Goal: Task Accomplishment & Management: Manage account settings

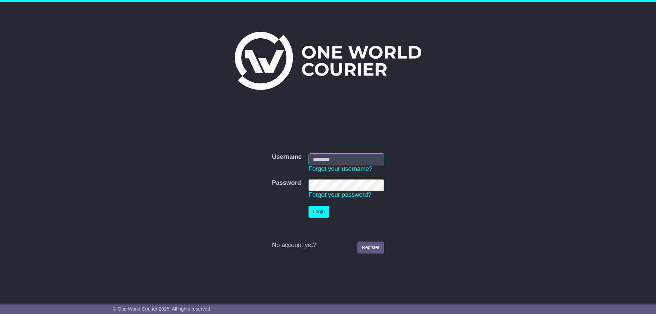
type input "**********"
click at [319, 211] on button "Login" at bounding box center [319, 212] width 21 height 12
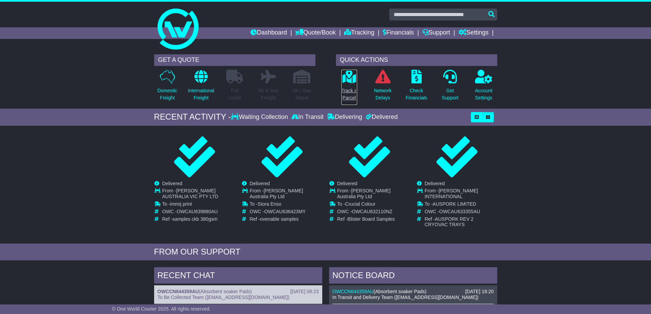
click at [348, 82] on icon at bounding box center [348, 77] width 15 height 14
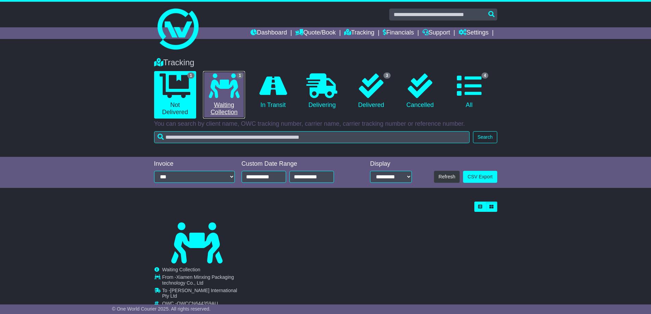
click at [239, 95] on icon at bounding box center [224, 85] width 31 height 25
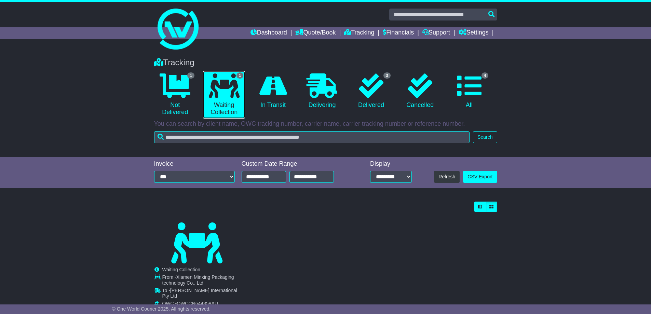
scroll to position [24, 0]
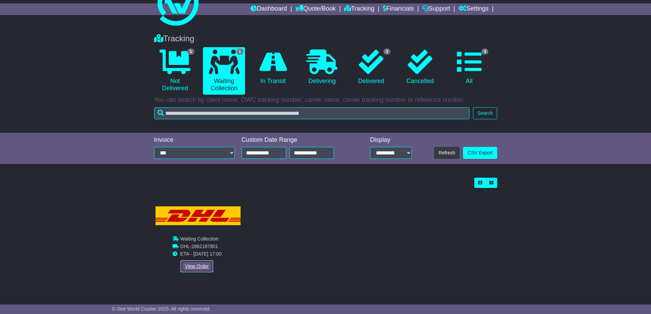
click at [204, 268] on link "View Order" at bounding box center [196, 266] width 33 height 12
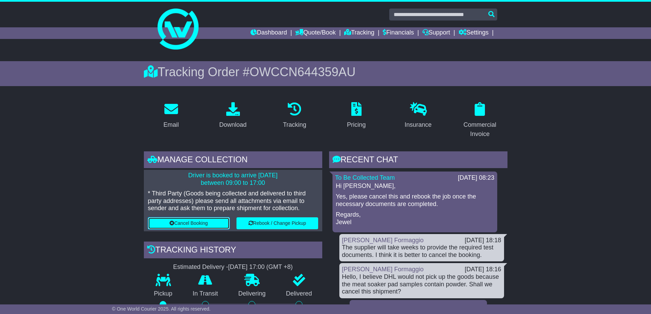
click at [198, 224] on button "Cancel Booking" at bounding box center [189, 223] width 82 height 12
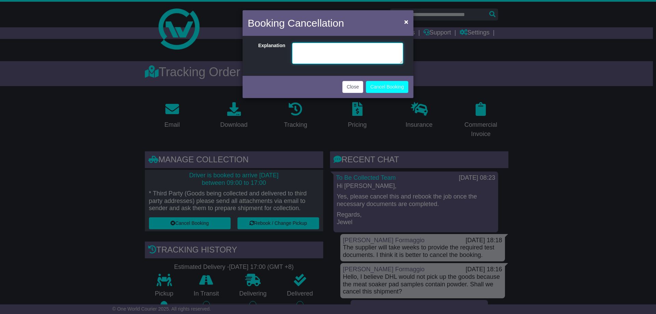
click at [322, 50] on textarea at bounding box center [347, 53] width 111 height 21
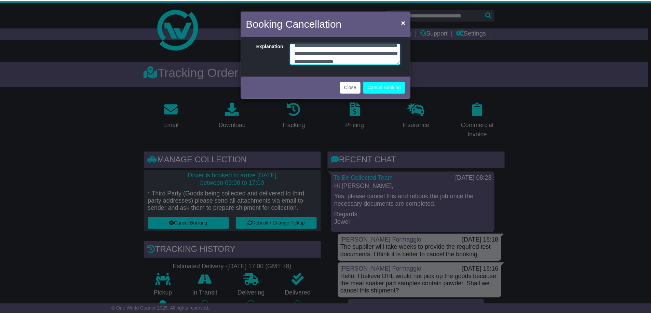
scroll to position [13, 0]
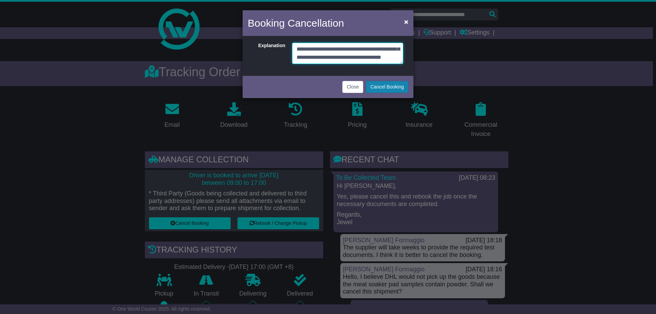
type textarea "**********"
click at [403, 87] on button "Cancel Booking" at bounding box center [387, 87] width 42 height 12
